Goal: Task Accomplishment & Management: Use online tool/utility

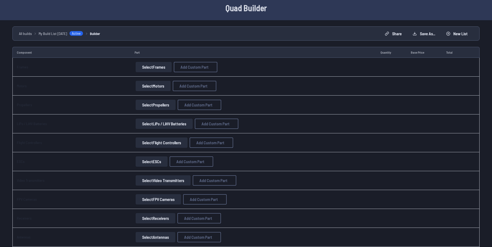
scroll to position [24, 0]
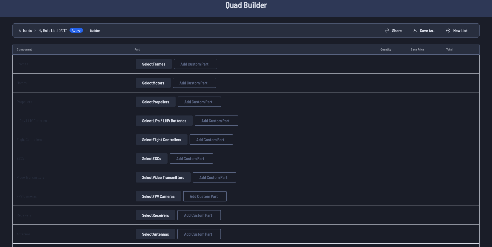
click at [148, 138] on button "Select Flight Controllers" at bounding box center [162, 140] width 52 height 10
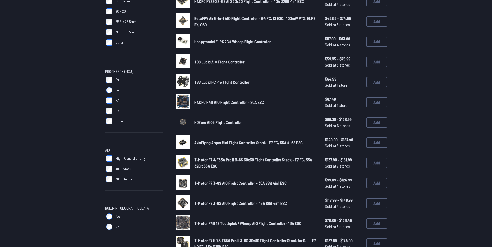
scroll to position [96, 0]
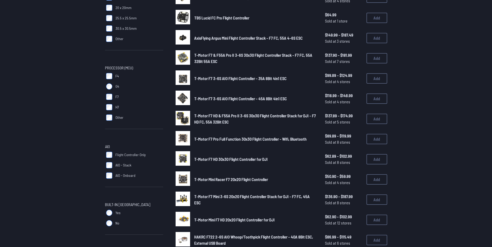
scroll to position [97, 0]
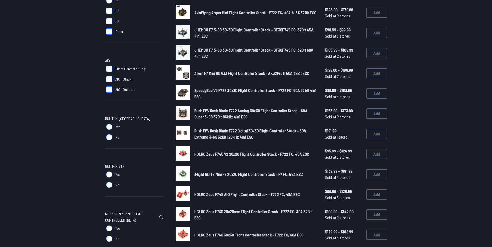
scroll to position [185, 0]
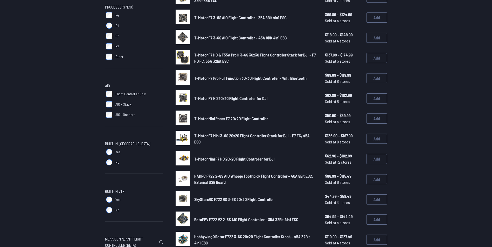
scroll to position [159, 0]
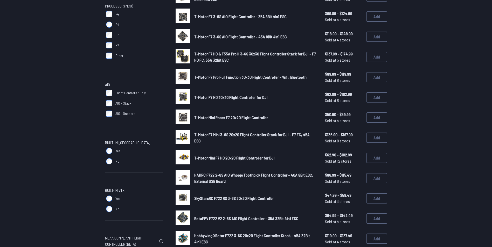
click at [97, 188] on div "FC Stack Mount 16 x 16mm 20 x 20mm 25.5 x 25.5mm 30.5 x 30.5mm Other Processor …" at bounding box center [246, 117] width 332 height 421
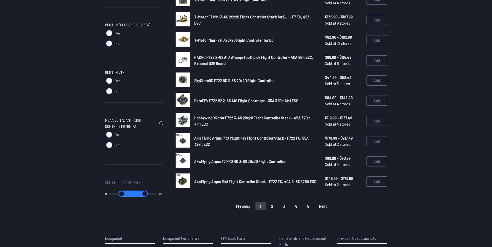
scroll to position [277, 0]
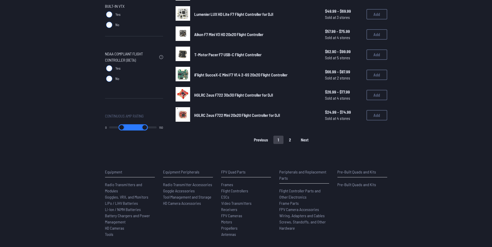
scroll to position [344, 0]
click at [241, 139] on span "Next" at bounding box center [305, 140] width 8 height 4
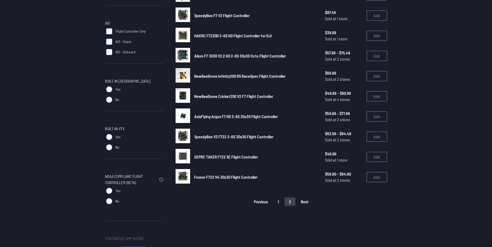
scroll to position [221, 0]
click at [241, 200] on button "1" at bounding box center [278, 202] width 10 height 8
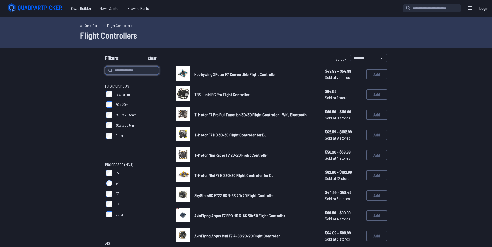
click at [126, 68] on input at bounding box center [132, 70] width 54 height 8
type input "**"
click at [143, 54] on button "Clear" at bounding box center [151, 58] width 17 height 8
type input "**"
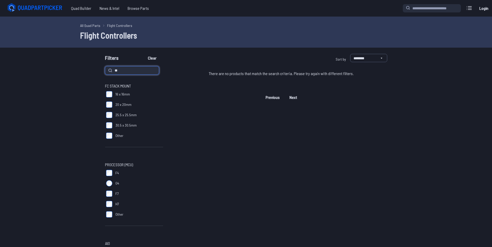
type input "*"
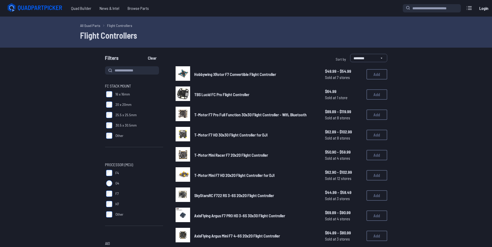
click at [224, 72] on span "Hobbywing XRotor F7 Convertible Flight Controller" at bounding box center [235, 74] width 82 height 5
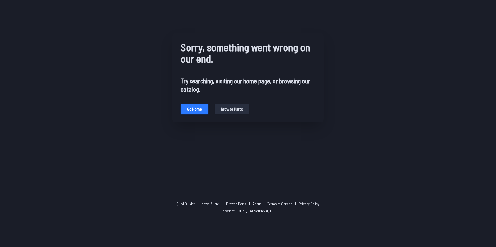
click at [200, 110] on button "Go home" at bounding box center [194, 109] width 28 height 10
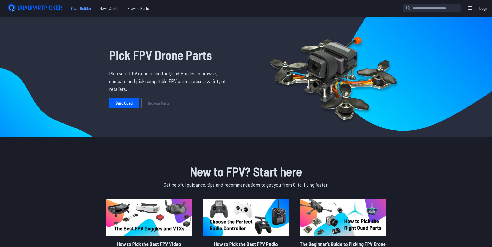
click at [85, 10] on span "Quad Builder" at bounding box center [81, 8] width 29 height 10
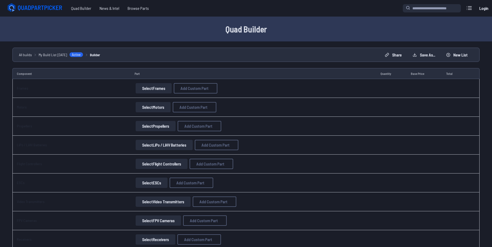
click at [158, 164] on button "Select Flight Controllers" at bounding box center [162, 164] width 52 height 10
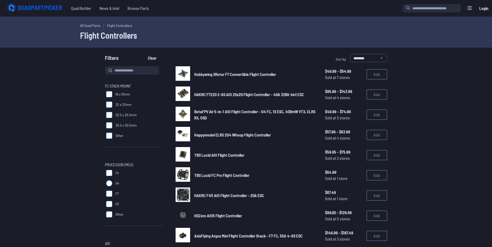
click at [229, 73] on span "Hobbywing XRotor F7 Convertible Flight Controller" at bounding box center [235, 74] width 82 height 5
click at [241, 75] on button "Add" at bounding box center [376, 74] width 21 height 10
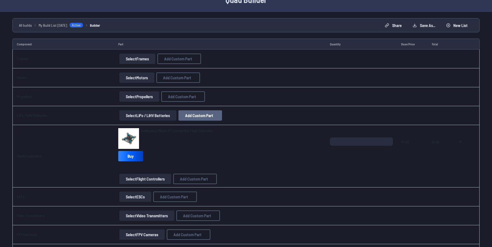
scroll to position [27, 0]
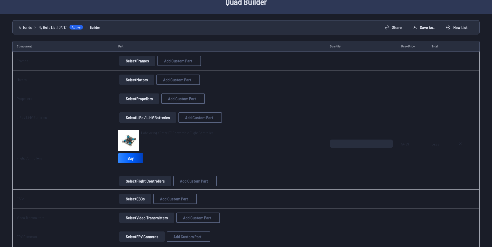
click at [134, 204] on td "Select ESCs Add Custom Part Add Custom Part Part name* Brand / Manufacturer Pri…" at bounding box center [220, 199] width 212 height 19
click at [137, 199] on button "Select ESCs" at bounding box center [135, 199] width 32 height 10
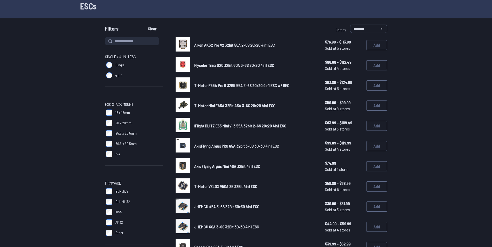
scroll to position [30, 0]
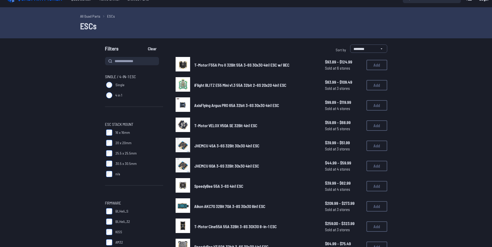
scroll to position [9, 0]
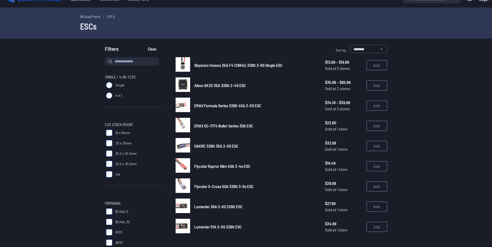
click at [200, 65] on span "Skystars Uranus 35A F4 128KHz 32Bit 3-6S Single ESC" at bounding box center [238, 65] width 88 height 5
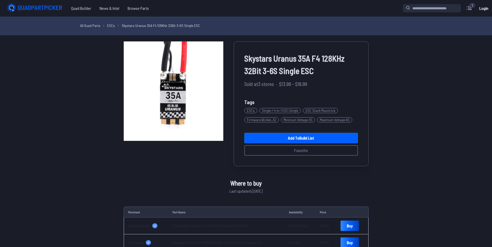
scroll to position [9, 0]
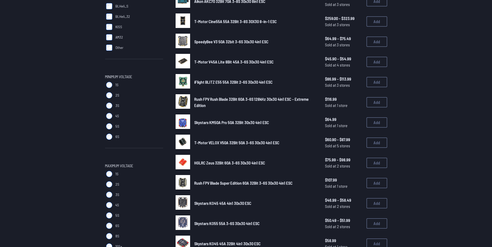
scroll to position [204, 0]
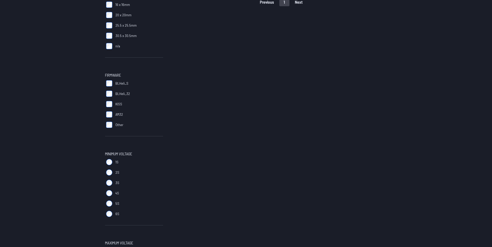
scroll to position [138, 0]
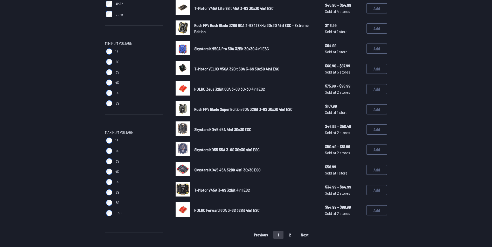
scroll to position [250, 0]
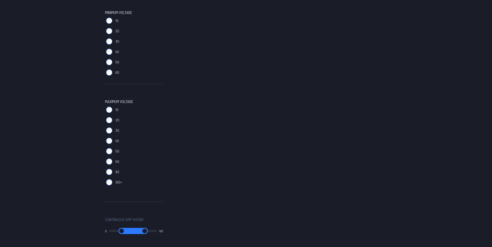
scroll to position [279, 0]
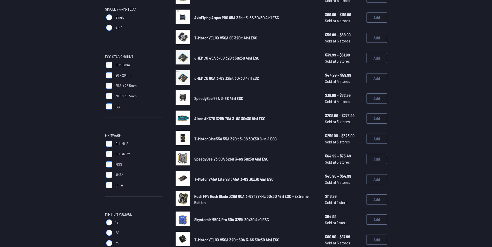
scroll to position [77, 0]
click at [241, 77] on button "Add" at bounding box center [376, 78] width 21 height 10
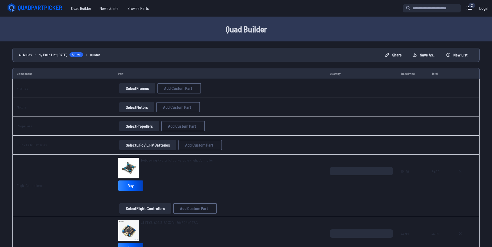
click at [133, 87] on button "Select Frames" at bounding box center [137, 88] width 36 height 10
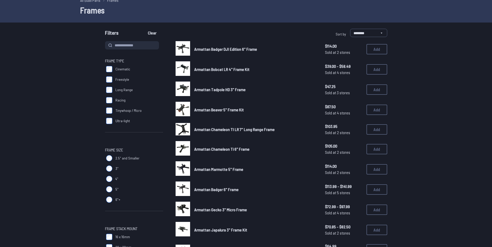
scroll to position [27, 0]
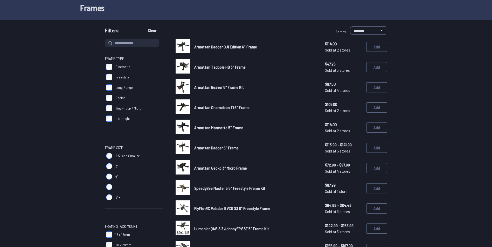
scroll to position [28, 0]
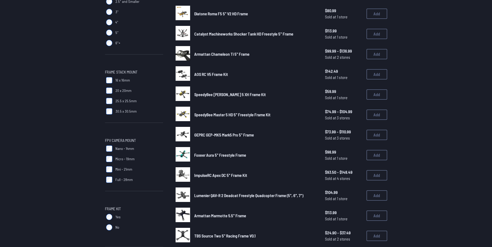
scroll to position [181, 0]
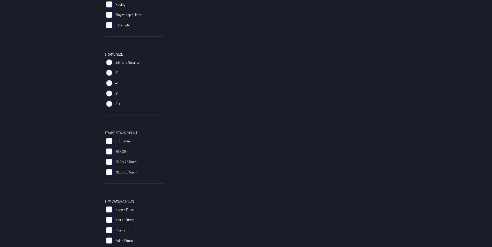
scroll to position [122, 0]
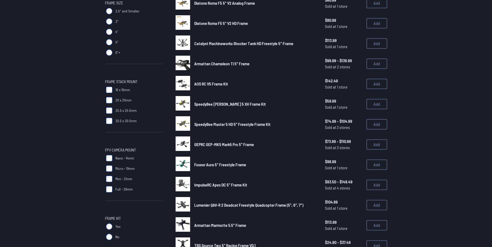
scroll to position [173, 0]
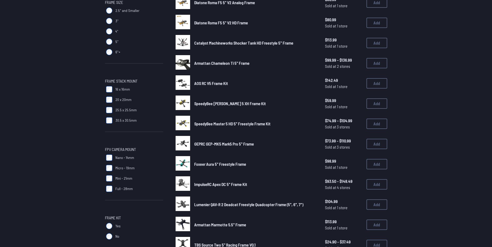
click at [113, 177] on label "Mini - 21mm" at bounding box center [134, 178] width 58 height 10
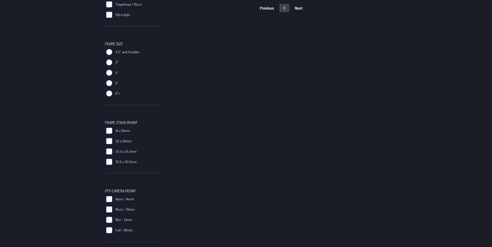
scroll to position [132, 0]
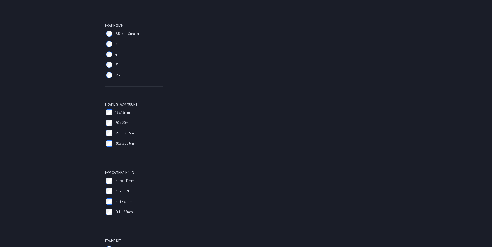
scroll to position [153, 0]
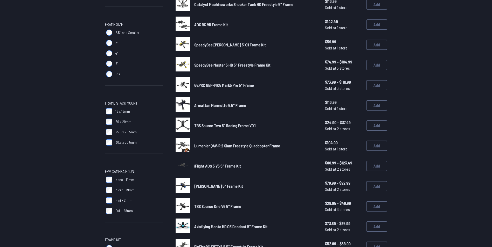
scroll to position [156, 0]
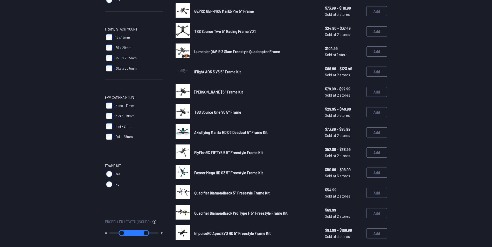
scroll to position [222, 0]
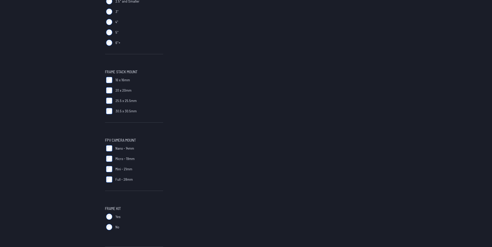
scroll to position [183, 0]
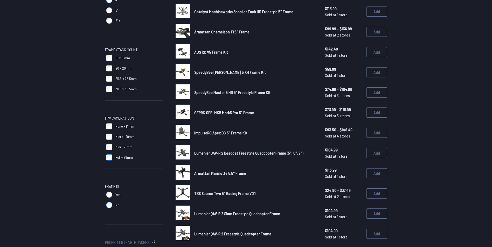
scroll to position [216, 0]
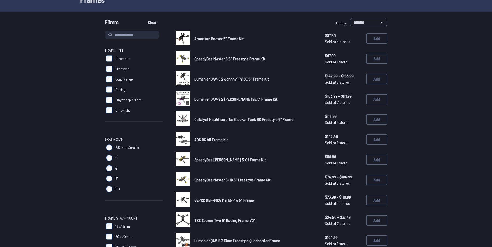
scroll to position [36, 0]
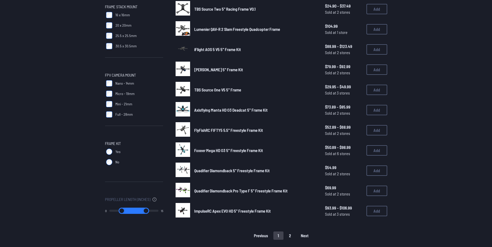
click at [146, 162] on label "No" at bounding box center [134, 162] width 58 height 10
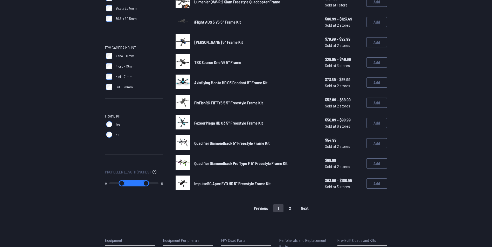
scroll to position [274, 0]
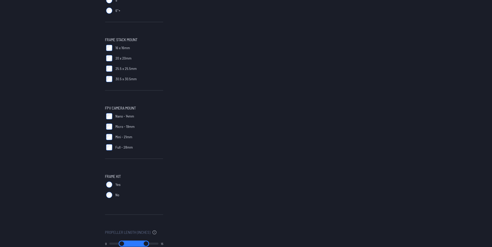
scroll to position [215, 0]
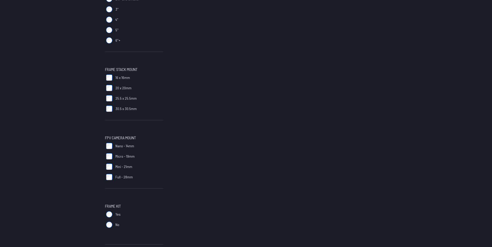
scroll to position [193, 0]
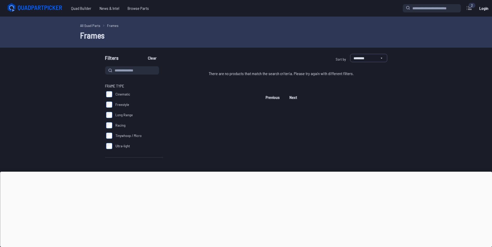
click at [245, 172] on div at bounding box center [246, 172] width 492 height 0
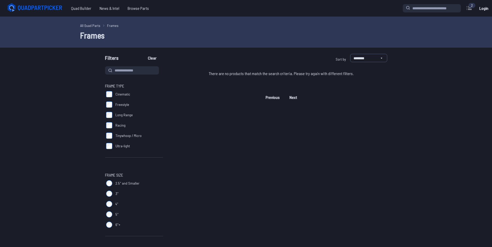
drag, startPoint x: 162, startPoint y: 57, endPoint x: 156, endPoint y: 58, distance: 6.0
click at [156, 58] on div "Filters Clear" at bounding box center [174, 59] width 139 height 10
click at [156, 58] on button "Clear" at bounding box center [151, 58] width 17 height 8
click at [155, 58] on button "Clear" at bounding box center [151, 58] width 17 height 8
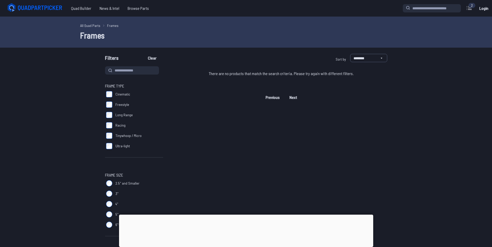
click at [246, 215] on div at bounding box center [246, 215] width 254 height 0
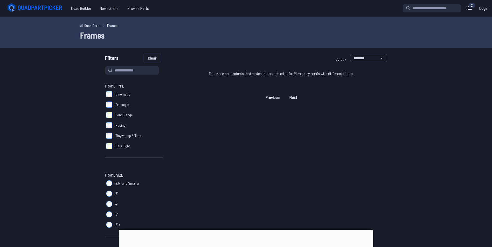
click at [152, 59] on button "Clear" at bounding box center [151, 58] width 17 height 8
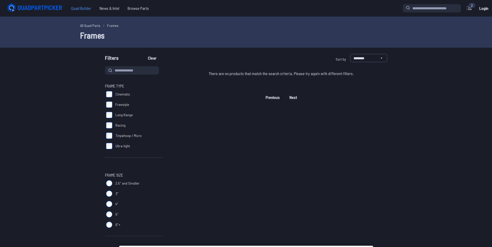
click at [83, 12] on span "Quad Builder" at bounding box center [81, 8] width 29 height 10
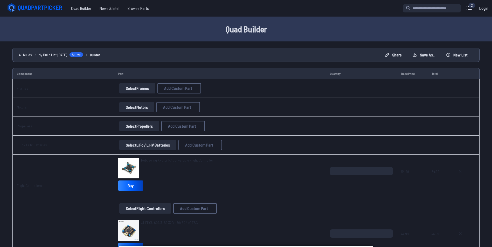
click at [139, 89] on button "Select Frames" at bounding box center [137, 88] width 36 height 10
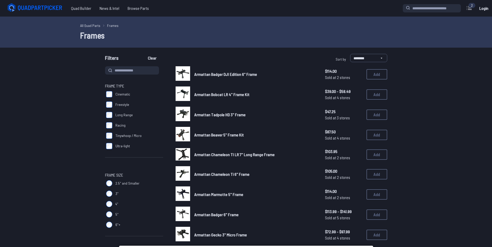
click at [109, 211] on label "5"" at bounding box center [134, 215] width 58 height 10
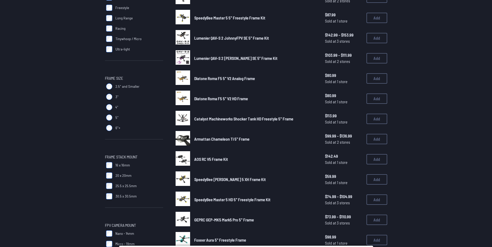
scroll to position [98, 0]
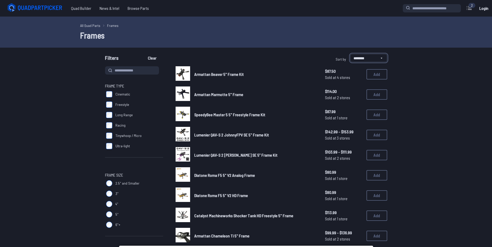
click at [373, 59] on select "**********" at bounding box center [368, 58] width 37 height 8
select select "*********"
click at [350, 54] on select "**********" at bounding box center [368, 58] width 37 height 8
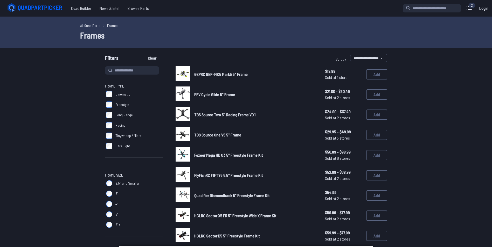
click at [211, 72] on span "GEPRC GEP-MK5 Mark5 5" Frame" at bounding box center [220, 74] width 53 height 5
click at [209, 73] on span "GEPRC GEP-MK5 Mark5 5" Frame" at bounding box center [220, 74] width 53 height 5
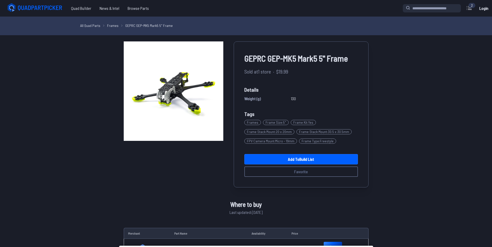
select select "*********"
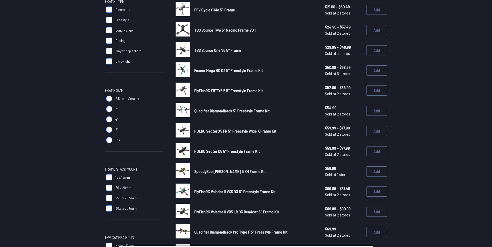
scroll to position [85, 0]
click at [254, 210] on span "FlyFishRC Volador II VD5 LR O3 Deadcat 5" Frame Kit" at bounding box center [236, 211] width 85 height 5
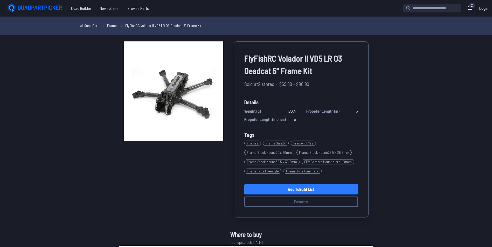
click at [310, 190] on link "Add to Build List" at bounding box center [301, 189] width 114 height 10
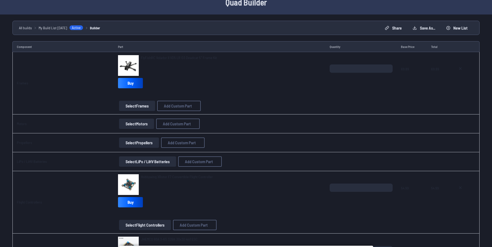
scroll to position [28, 0]
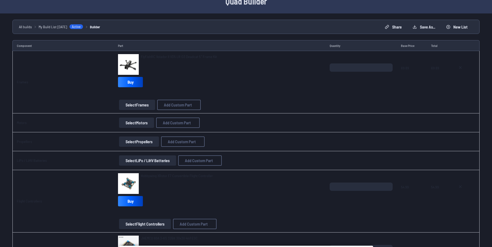
click at [140, 140] on button "Select Propellers" at bounding box center [139, 142] width 40 height 10
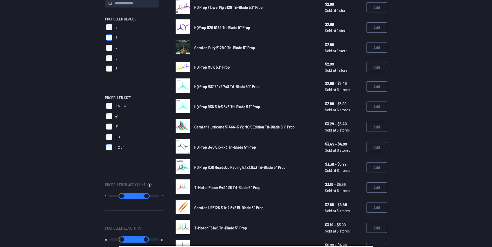
scroll to position [67, 0]
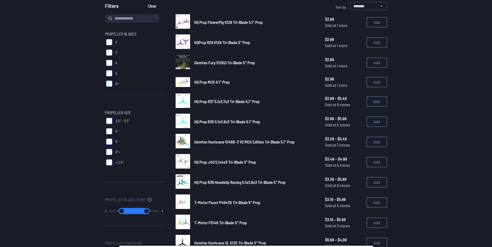
scroll to position [48, 0]
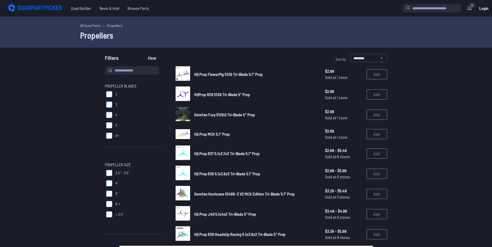
click at [112, 136] on label "6+" at bounding box center [134, 136] width 58 height 10
click at [377, 193] on button "Add" at bounding box center [376, 194] width 21 height 10
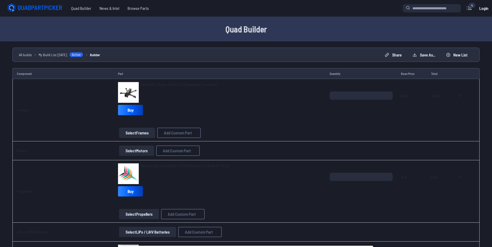
click at [136, 152] on button "Select Motors" at bounding box center [136, 151] width 35 height 10
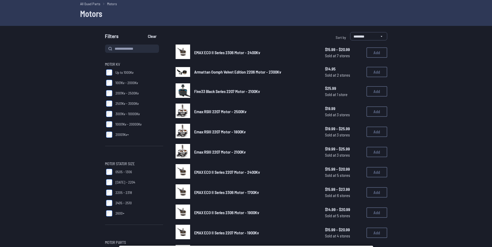
scroll to position [22, 0]
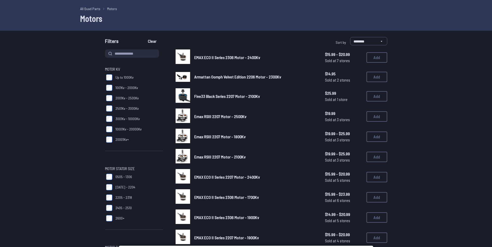
scroll to position [14, 0]
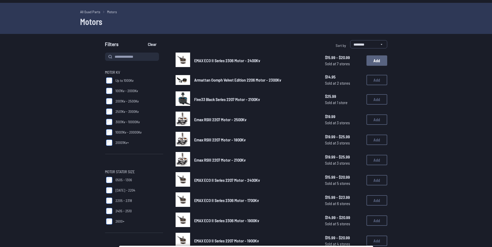
click at [374, 60] on button "Add" at bounding box center [376, 60] width 21 height 10
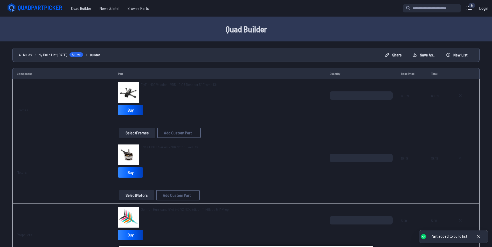
click at [238, 109] on div "FlyFishRC Volador II VD5 LR O3 Deadcat 5" Frame Kit Buy" at bounding box center [219, 99] width 203 height 35
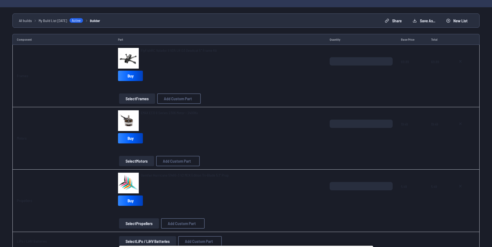
scroll to position [32, 0]
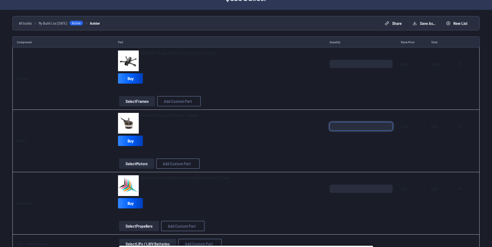
click at [388, 125] on input "*" at bounding box center [361, 126] width 63 height 8
type input "*"
click at [388, 125] on input "*" at bounding box center [361, 126] width 63 height 8
click at [333, 155] on span at bounding box center [361, 153] width 63 height 12
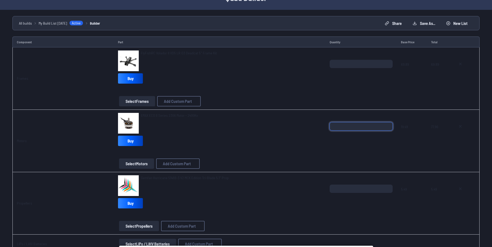
click at [348, 129] on input "*" at bounding box center [361, 126] width 63 height 8
click at [316, 149] on div "EMAX ECO II Series 2306 Motor - 2400Kv Buy Select Motors Add Custom Part Add Cu…" at bounding box center [219, 141] width 203 height 56
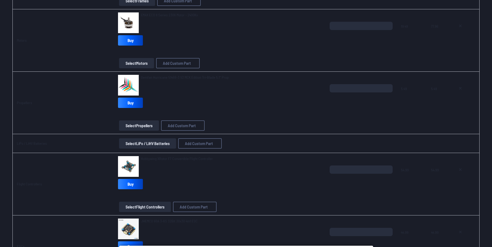
scroll to position [137, 0]
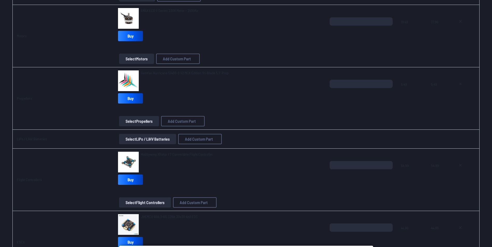
click at [168, 139] on button "Select LiPo / LiHV Batteries" at bounding box center [147, 139] width 57 height 10
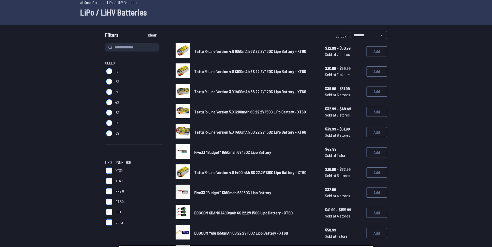
scroll to position [24, 0]
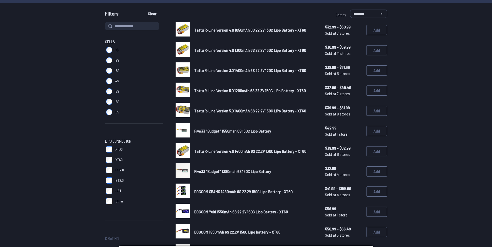
scroll to position [39, 0]
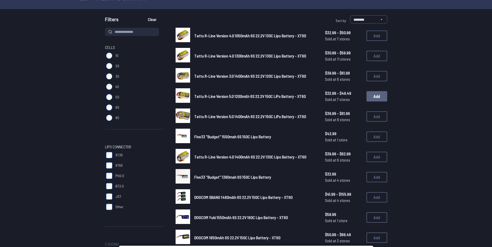
click at [371, 95] on button "Add" at bounding box center [376, 96] width 21 height 10
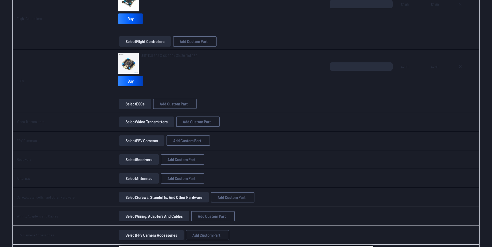
scroll to position [342, 0]
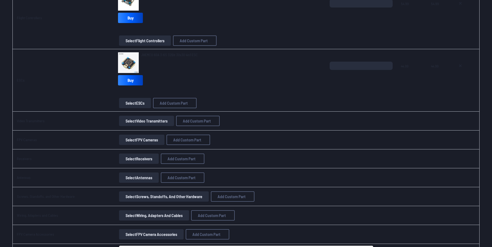
click at [152, 123] on button "Select Video Transmitters" at bounding box center [146, 121] width 55 height 10
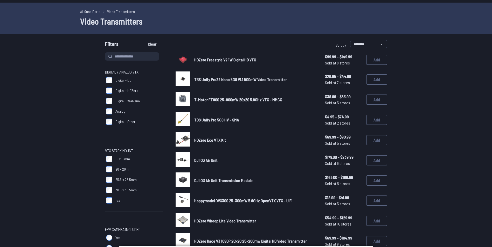
scroll to position [12, 0]
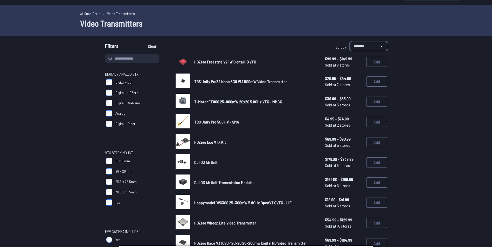
click at [377, 46] on select "**********" at bounding box center [368, 46] width 37 height 8
click at [350, 42] on select "**********" at bounding box center [368, 46] width 37 height 8
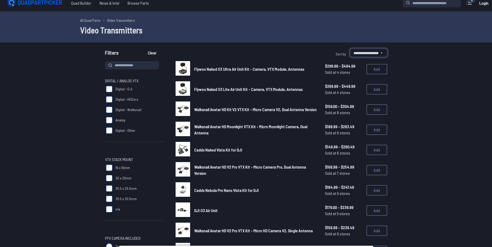
scroll to position [5, 0]
click at [368, 57] on select "**********" at bounding box center [368, 53] width 37 height 8
select select "********"
click at [350, 49] on select "**********" at bounding box center [368, 53] width 37 height 8
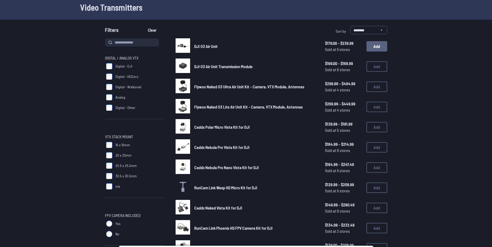
scroll to position [20, 0]
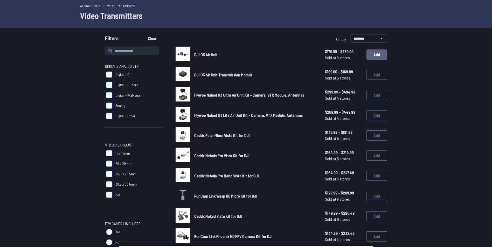
click at [376, 53] on button "Add" at bounding box center [376, 55] width 21 height 10
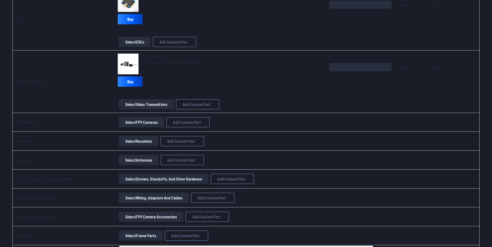
scroll to position [404, 0]
click at [134, 143] on button "Select Receivers" at bounding box center [139, 141] width 40 height 10
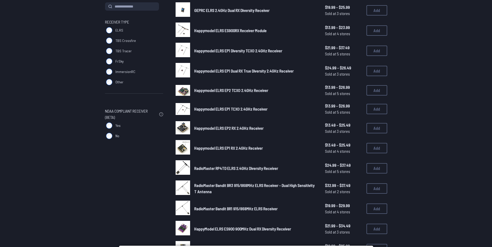
scroll to position [65, 0]
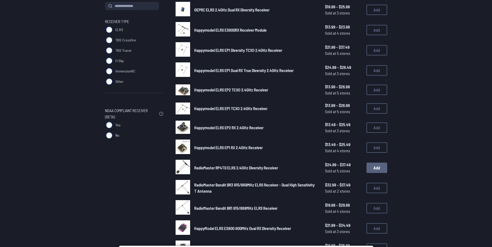
click at [370, 168] on button "Add" at bounding box center [376, 168] width 21 height 10
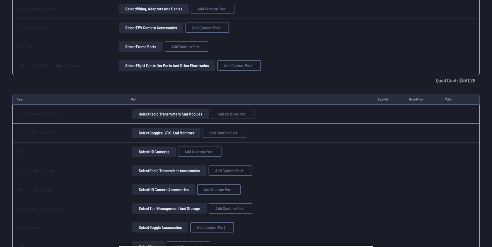
scroll to position [637, 0]
click at [150, 171] on button "Select Radio Transmitter Accessories" at bounding box center [169, 170] width 74 height 10
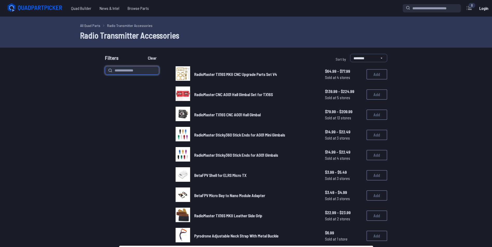
click at [141, 72] on input at bounding box center [132, 70] width 54 height 8
type input "******"
click at [143, 54] on button "Clear" at bounding box center [151, 58] width 17 height 8
type input "******"
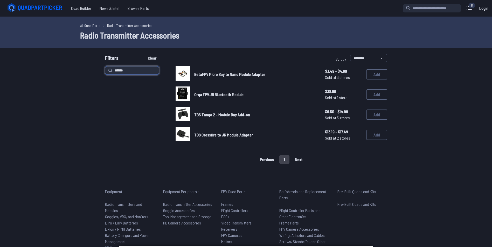
drag, startPoint x: 133, startPoint y: 73, endPoint x: 108, endPoint y: 72, distance: 24.4
click at [108, 72] on span "******" at bounding box center [132, 70] width 54 height 8
type input "**********"
click at [98, 25] on link "All Quad Parts" at bounding box center [90, 25] width 20 height 5
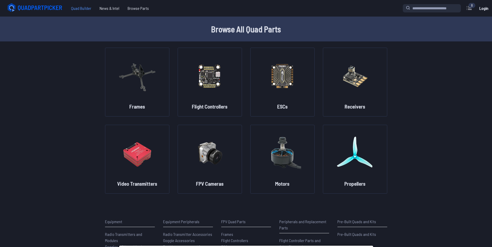
click at [84, 9] on span "Quad Builder" at bounding box center [81, 8] width 29 height 10
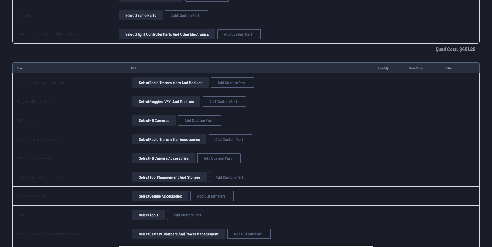
scroll to position [668, 0]
click at [148, 83] on button "Select Radio Transmitters and Modules" at bounding box center [170, 82] width 76 height 10
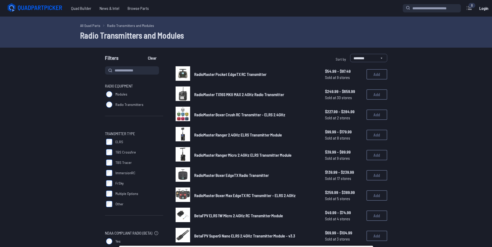
click at [232, 152] on link "RadioMaster Ranger Micro 2.4GHz ELRS Transmitter Module" at bounding box center [255, 155] width 122 height 6
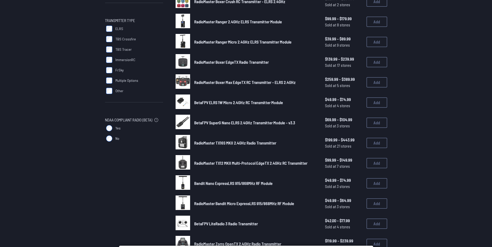
scroll to position [115, 0]
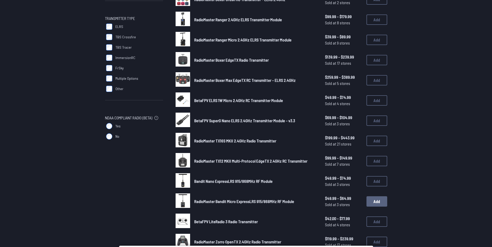
click at [380, 202] on button "Add" at bounding box center [376, 202] width 21 height 10
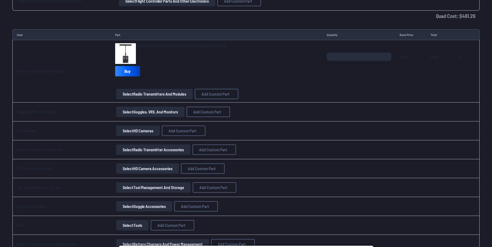
scroll to position [706, 0]
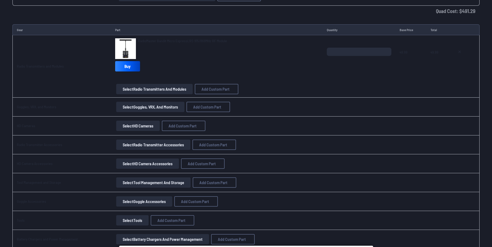
click at [142, 106] on button "Select Goggles, VRX, and Monitors" at bounding box center [150, 107] width 68 height 10
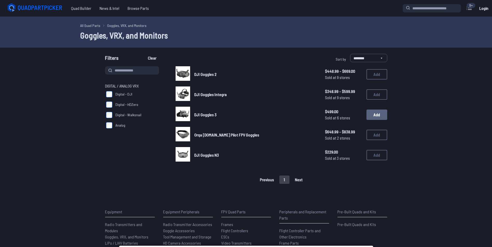
click at [379, 115] on button "Add" at bounding box center [376, 115] width 21 height 10
